Goal: Find specific page/section: Find specific page/section

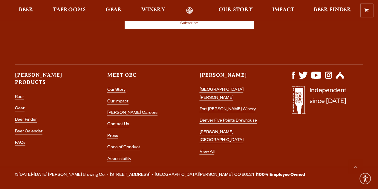
scroll to position [1737, 0]
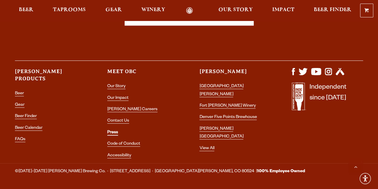
click at [112, 130] on link "Press" at bounding box center [112, 132] width 11 height 5
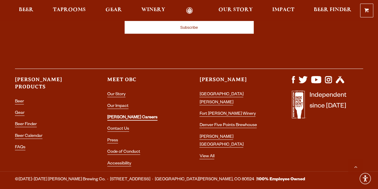
click at [116, 115] on link "[PERSON_NAME] Careers" at bounding box center [132, 117] width 50 height 5
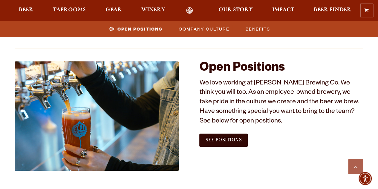
scroll to position [330, 0]
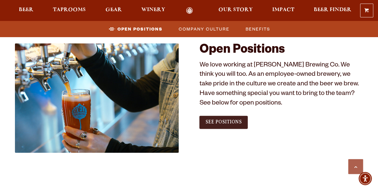
click at [220, 121] on span "See Positions" at bounding box center [223, 121] width 36 height 5
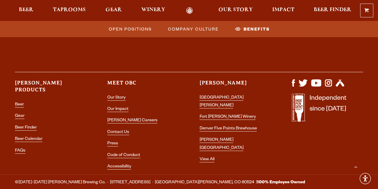
scroll to position [1175, 0]
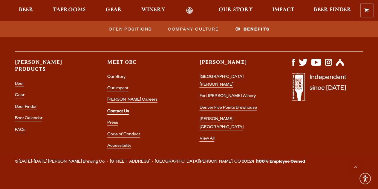
click at [123, 109] on link "Contact Us" at bounding box center [118, 111] width 22 height 5
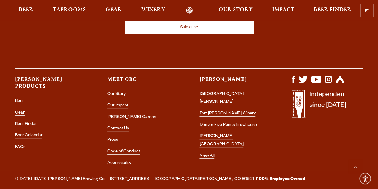
scroll to position [1239, 0]
